Goal: Information Seeking & Learning: Learn about a topic

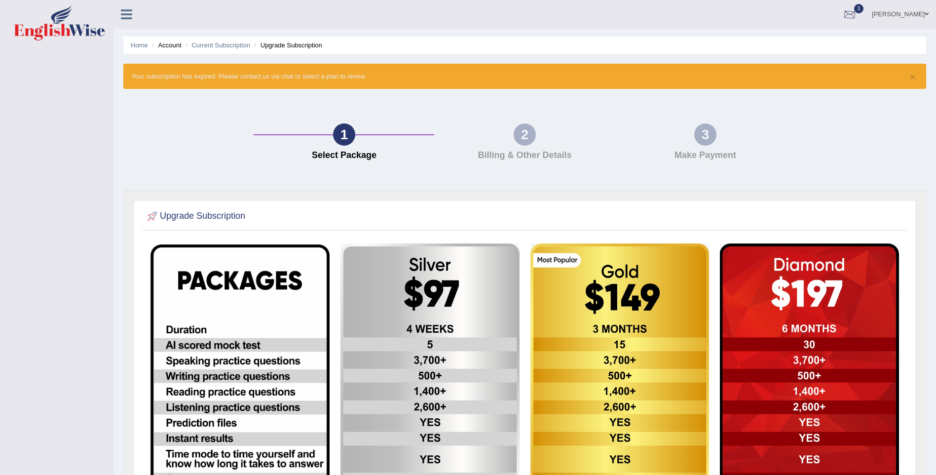
click at [857, 11] on div at bounding box center [849, 14] width 15 height 15
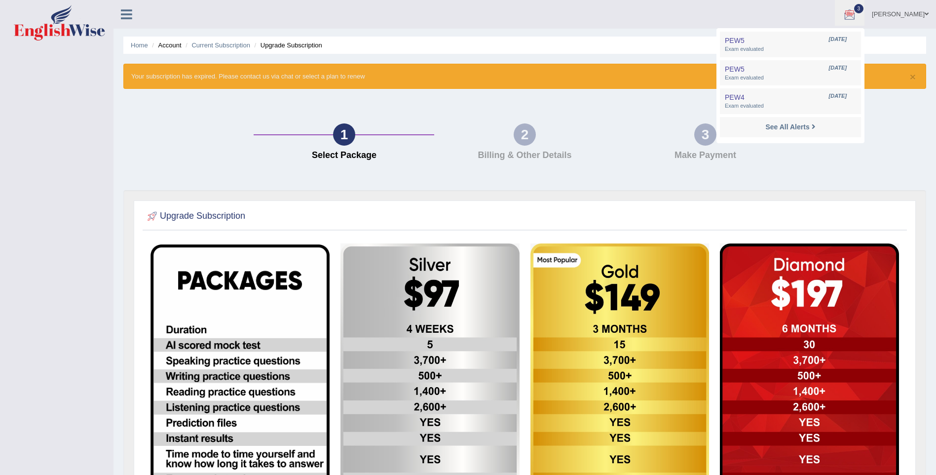
click at [655, 36] on div "Home Account Current Subscription Upgrade Subscription × Your subscription has …" at bounding box center [525, 344] width 823 height 689
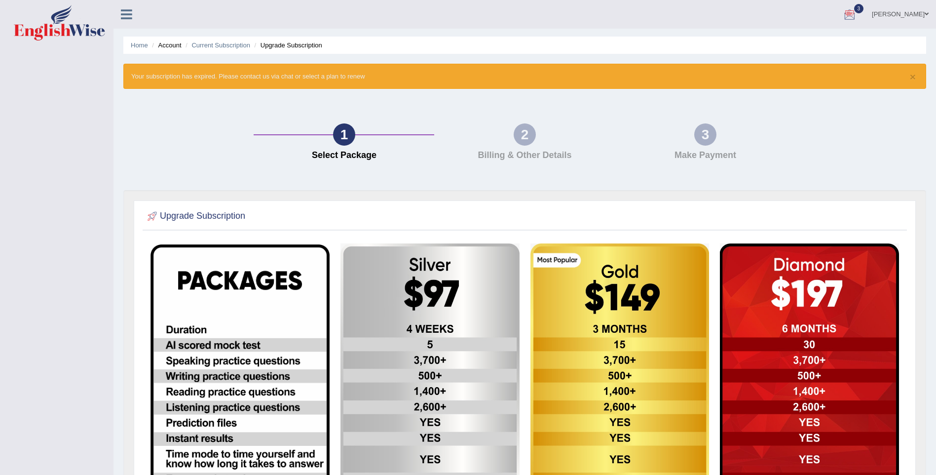
click at [857, 15] on div at bounding box center [849, 14] width 15 height 15
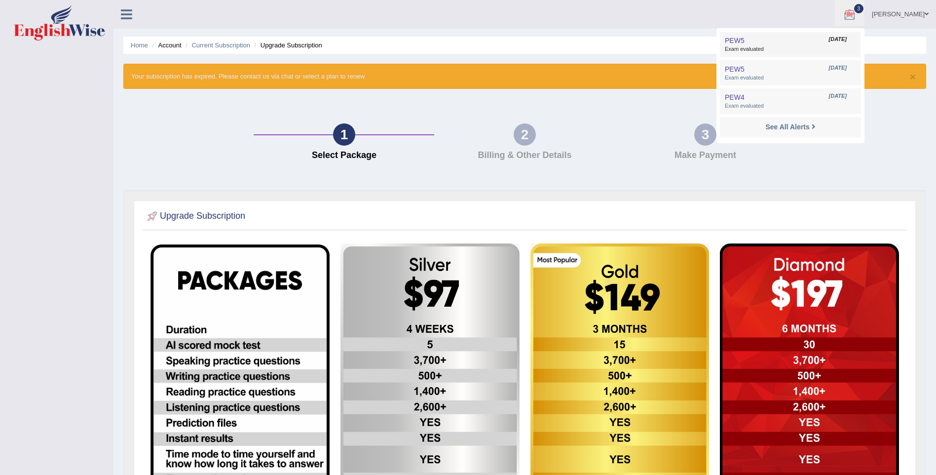
click at [745, 42] on span "PEW5" at bounding box center [735, 41] width 20 height 8
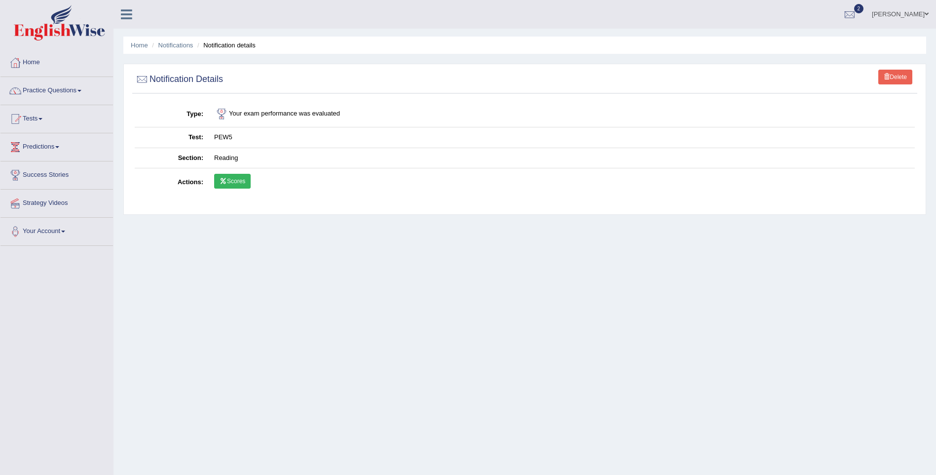
click at [238, 184] on link "Scores" at bounding box center [232, 181] width 37 height 15
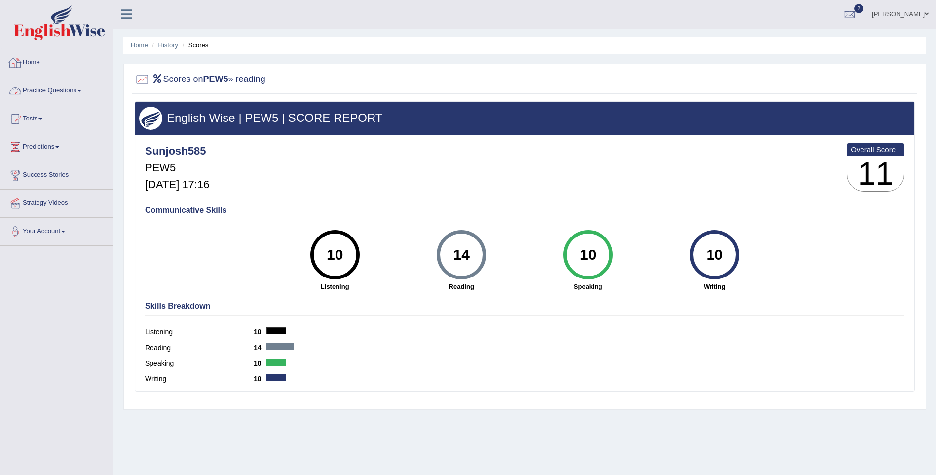
click at [40, 89] on link "Practice Questions" at bounding box center [56, 89] width 113 height 25
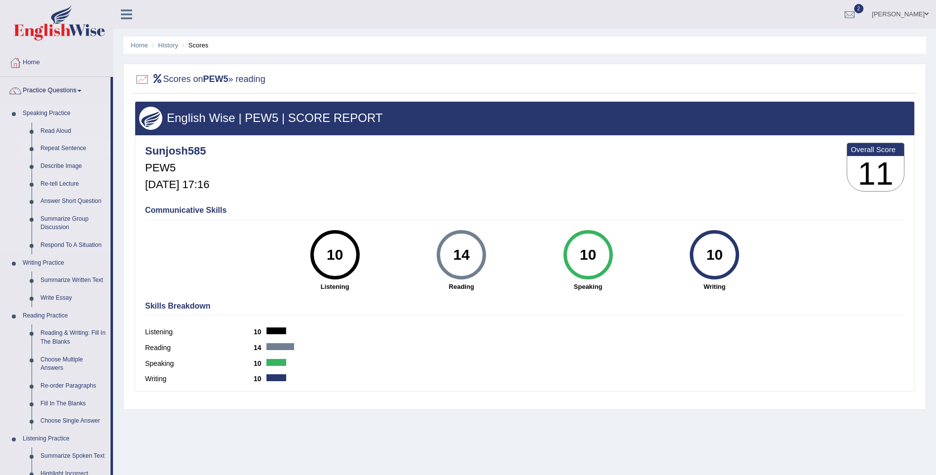
click at [57, 143] on link "Repeat Sentence" at bounding box center [73, 149] width 75 height 18
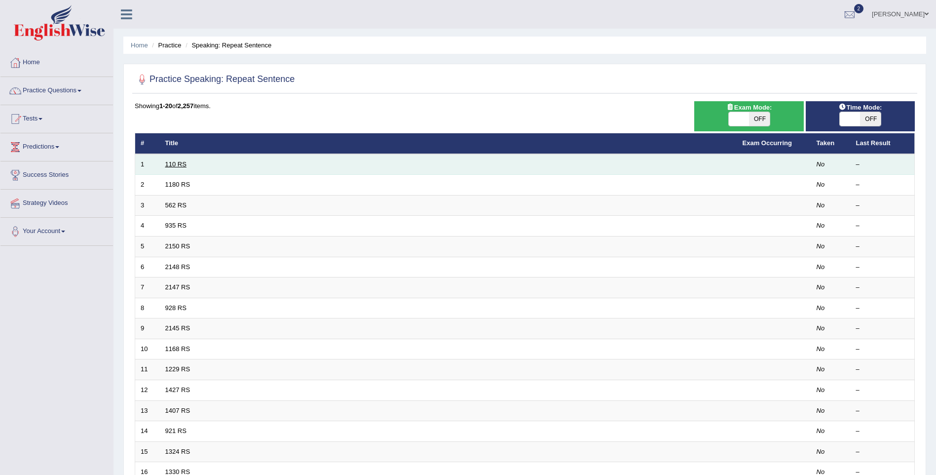
click at [175, 167] on link "110 RS" at bounding box center [175, 163] width 21 height 7
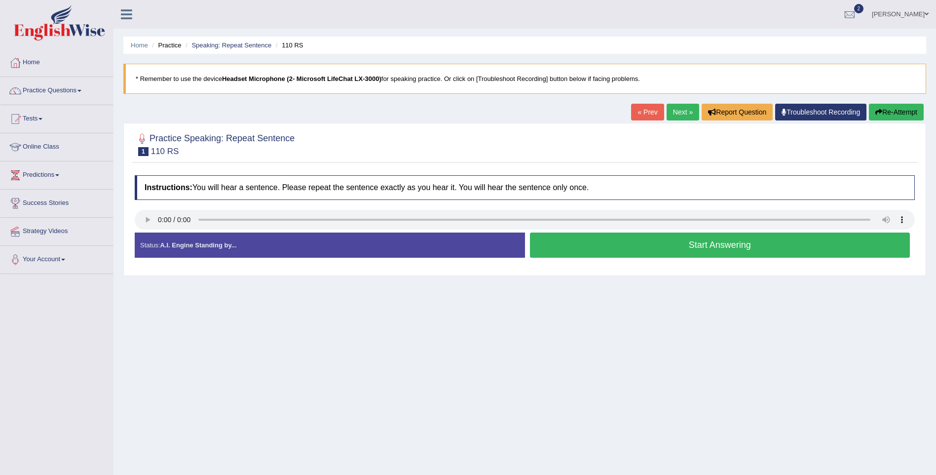
click at [38, 60] on link "Home" at bounding box center [56, 61] width 113 height 25
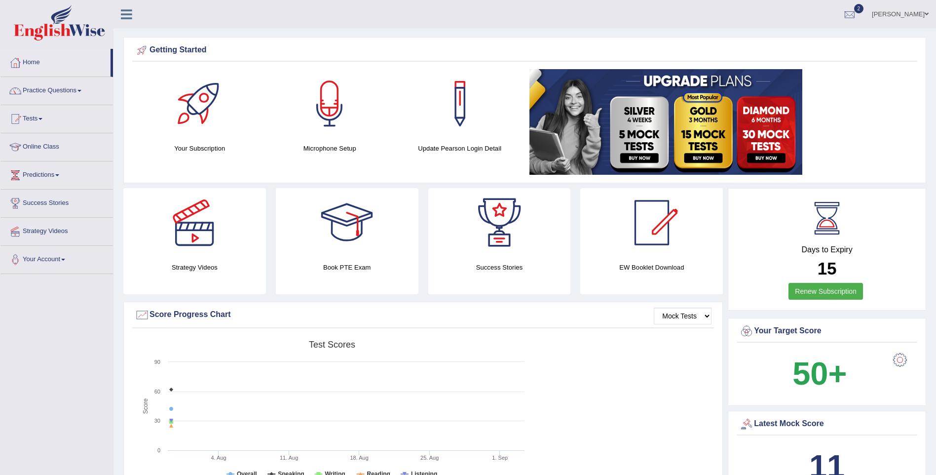
click at [46, 145] on link "Online Class" at bounding box center [56, 145] width 113 height 25
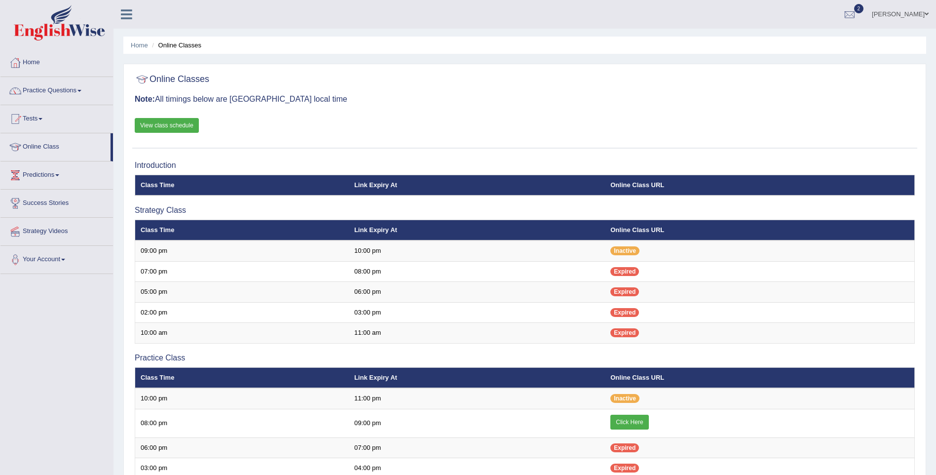
click at [177, 124] on link "View class schedule" at bounding box center [167, 125] width 64 height 15
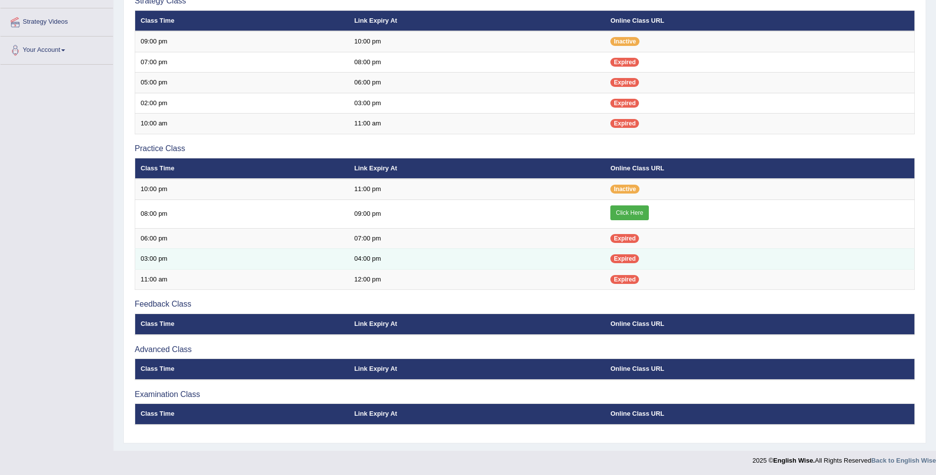
scroll to position [210, 0]
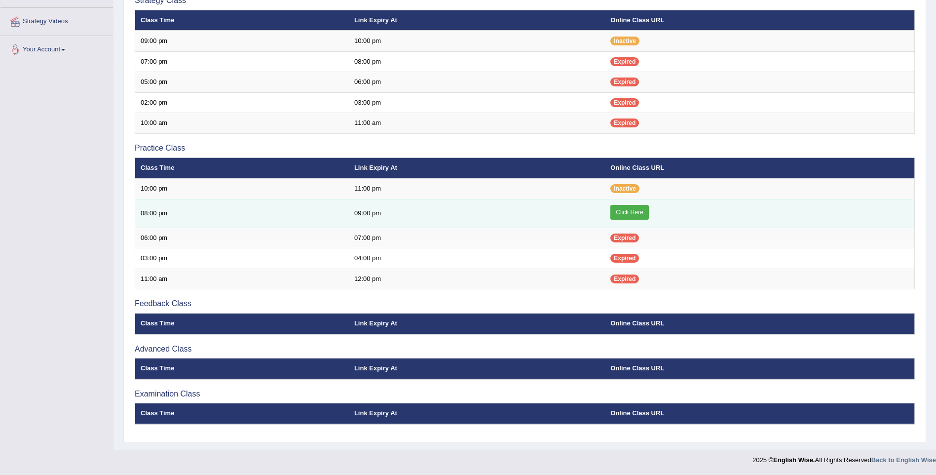
click at [635, 213] on link "Click Here" at bounding box center [630, 212] width 38 height 15
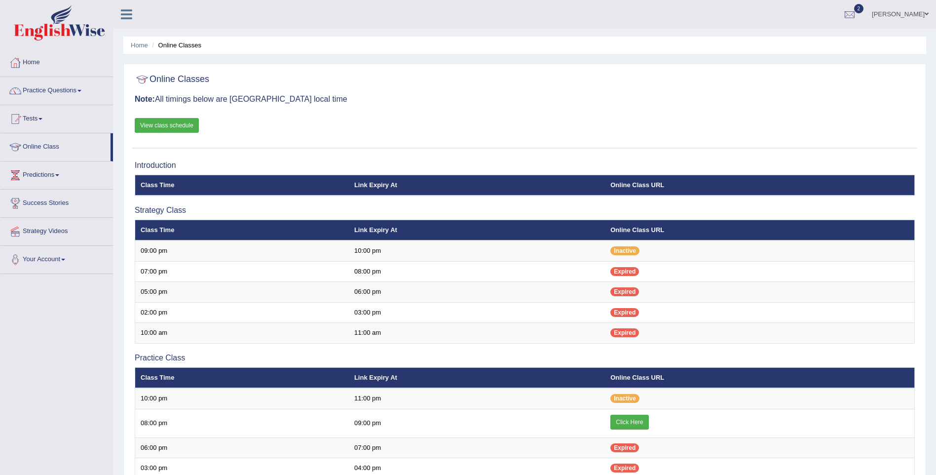
click at [910, 11] on link "[PERSON_NAME]" at bounding box center [901, 13] width 72 height 26
click at [907, 13] on link "sunil joshi" at bounding box center [901, 13] width 72 height 26
click at [861, 129] on link "Log out" at bounding box center [882, 128] width 107 height 23
